Goal: Transaction & Acquisition: Purchase product/service

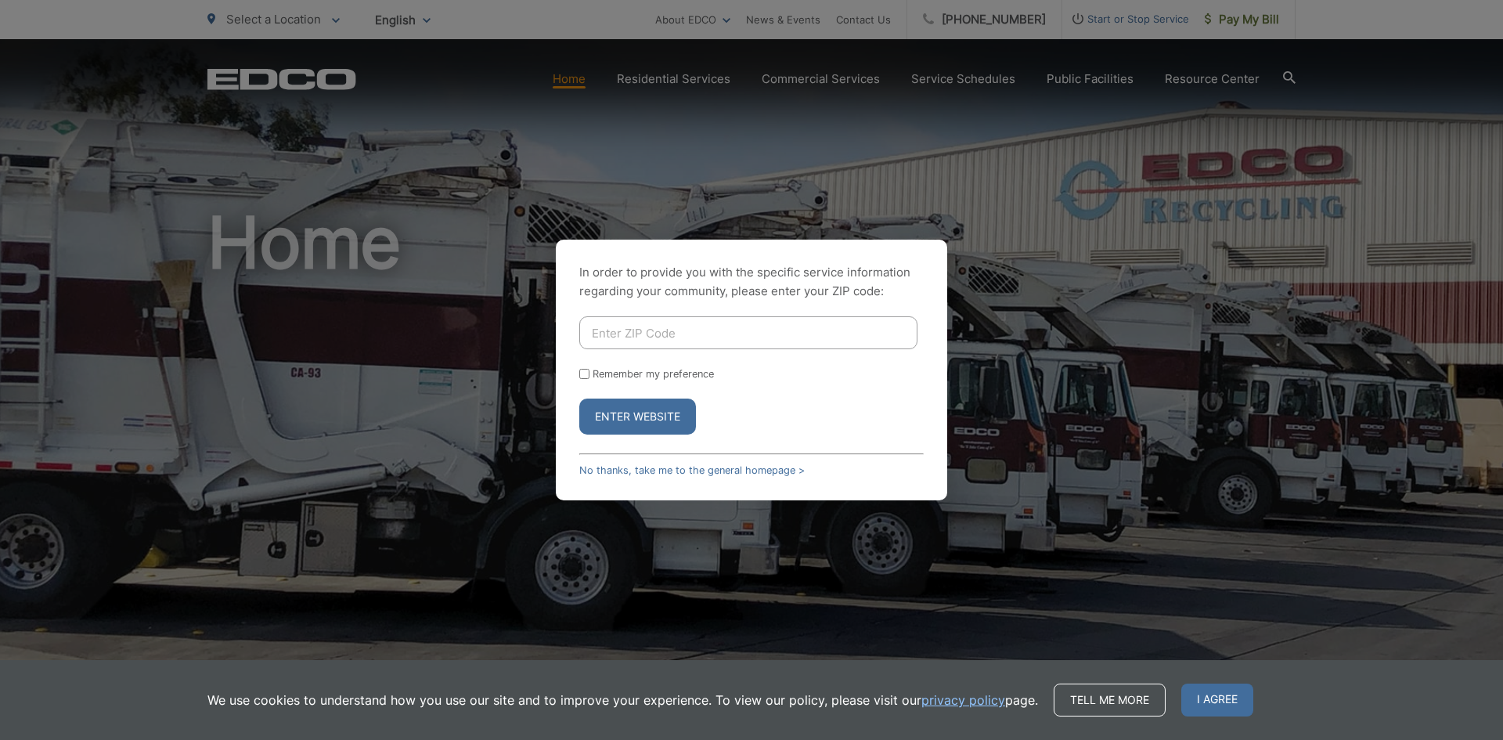
click at [646, 334] on input "Enter ZIP Code" at bounding box center [748, 332] width 338 height 33
type input "92026"
click at [628, 417] on button "Enter Website" at bounding box center [637, 416] width 117 height 36
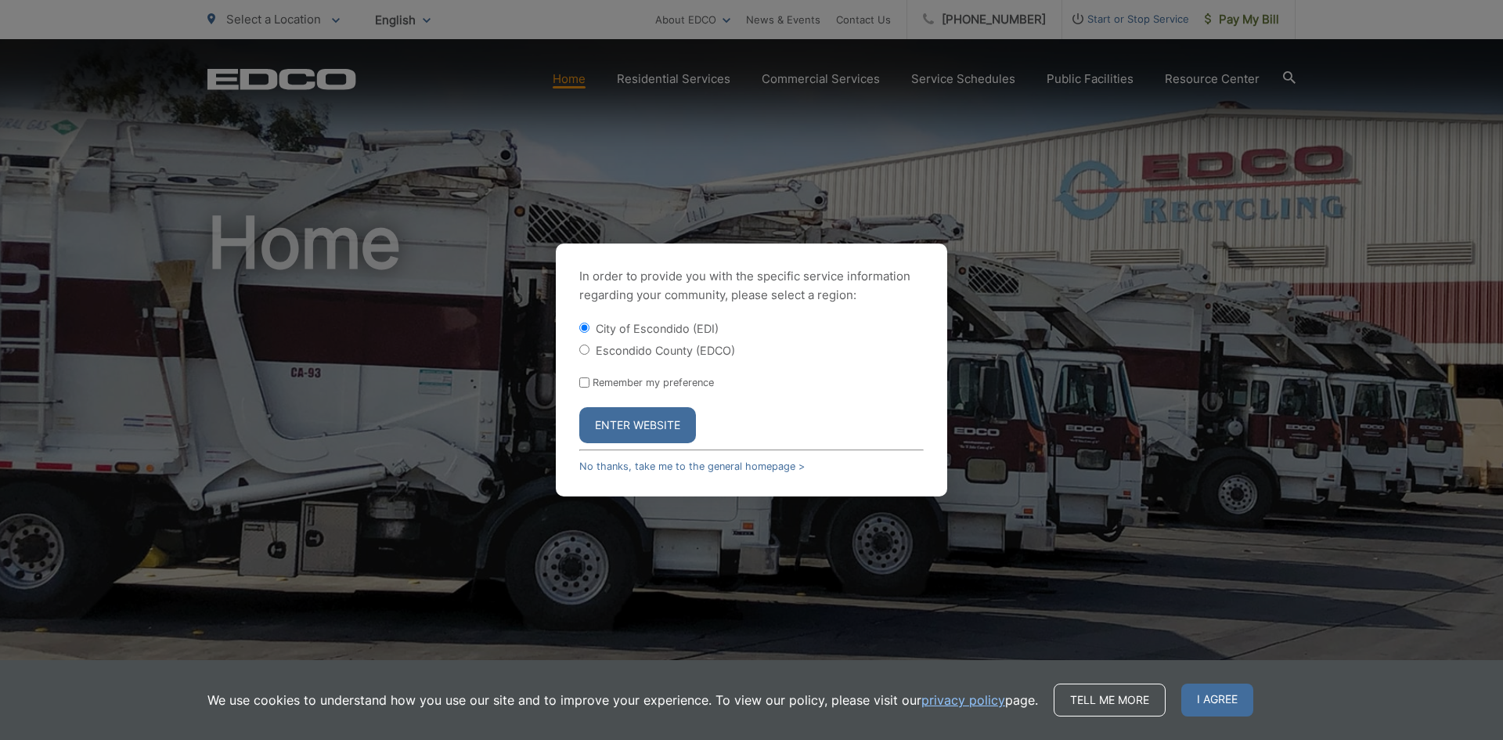
click at [582, 348] on input "Escondido County (EDCO)" at bounding box center [584, 349] width 10 height 10
radio input "true"
click at [629, 425] on button "Enter Website" at bounding box center [637, 425] width 117 height 36
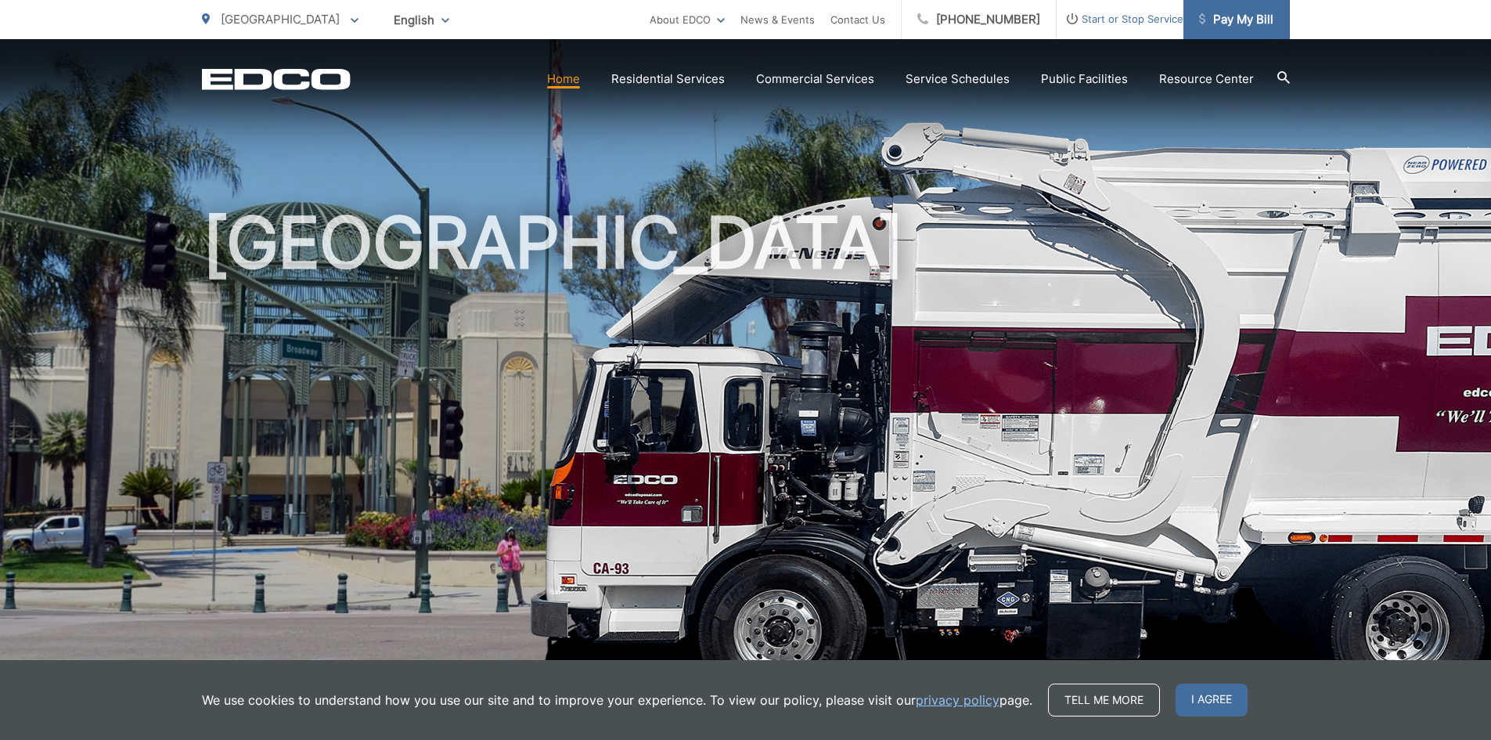
click at [1234, 23] on span "Pay My Bill" at bounding box center [1236, 19] width 74 height 19
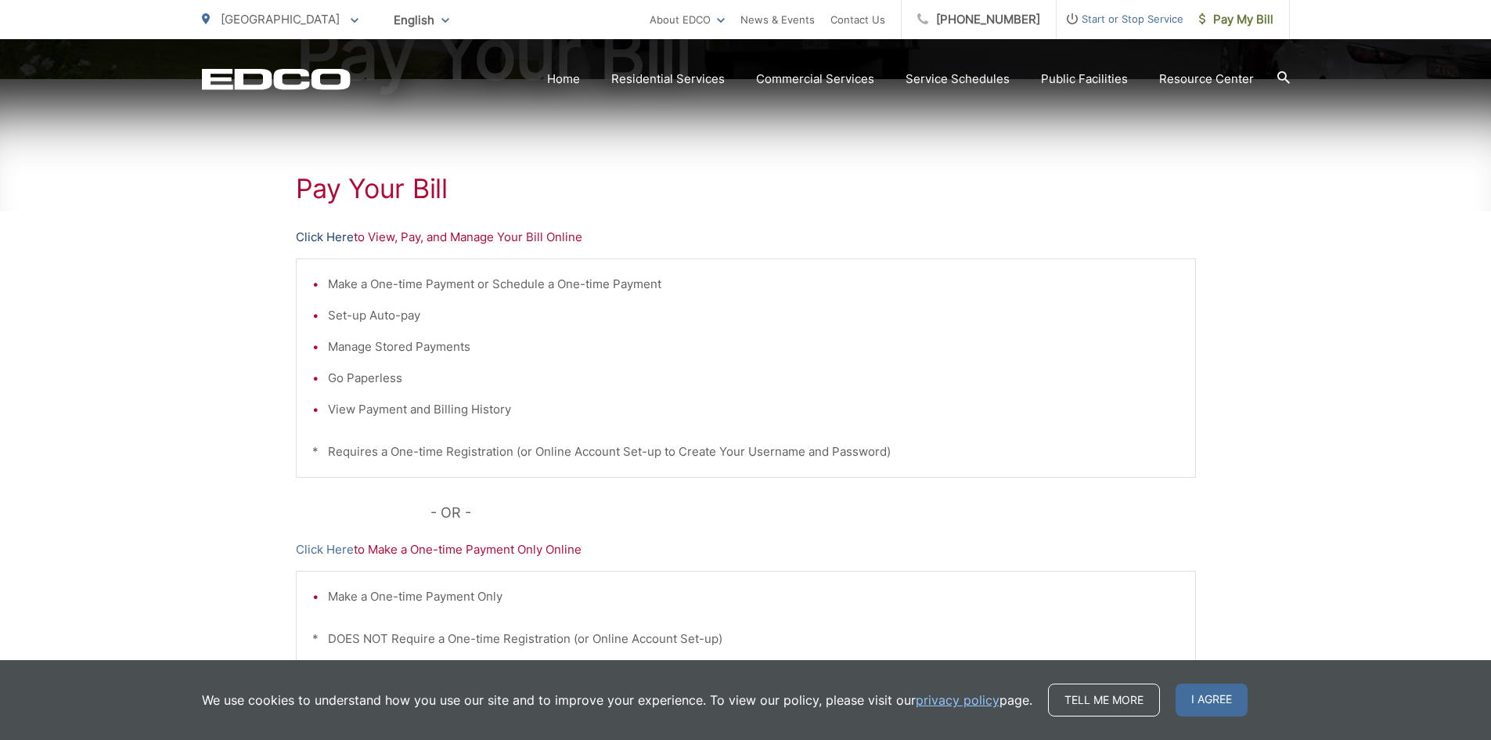
scroll to position [235, 0]
click at [309, 235] on link "Click Here" at bounding box center [325, 236] width 58 height 19
